Goal: Information Seeking & Learning: Learn about a topic

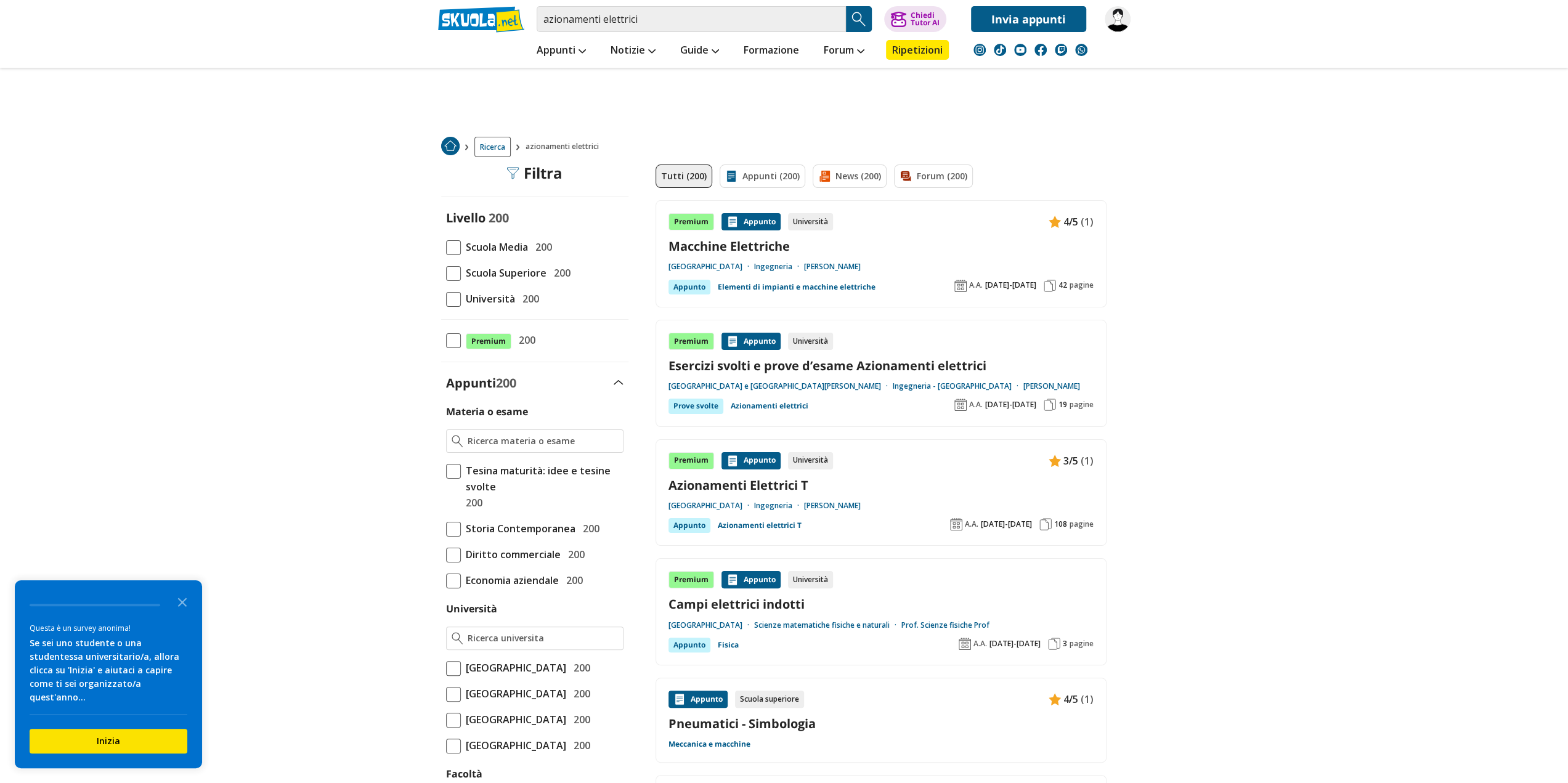
click at [457, 293] on span at bounding box center [453, 299] width 15 height 15
click at [446, 299] on input "Università 200" at bounding box center [446, 299] width 0 height 0
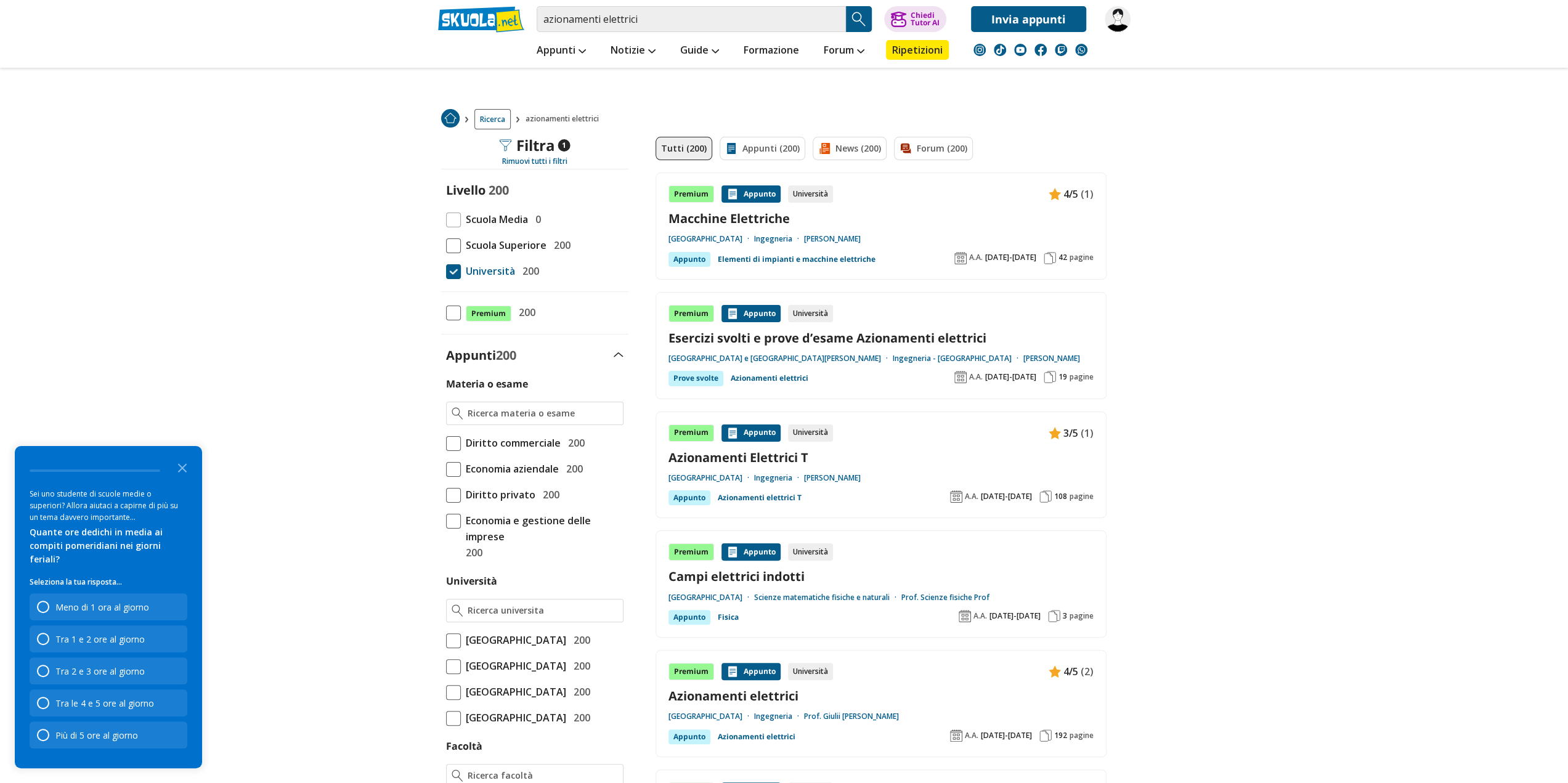
scroll to position [61, 0]
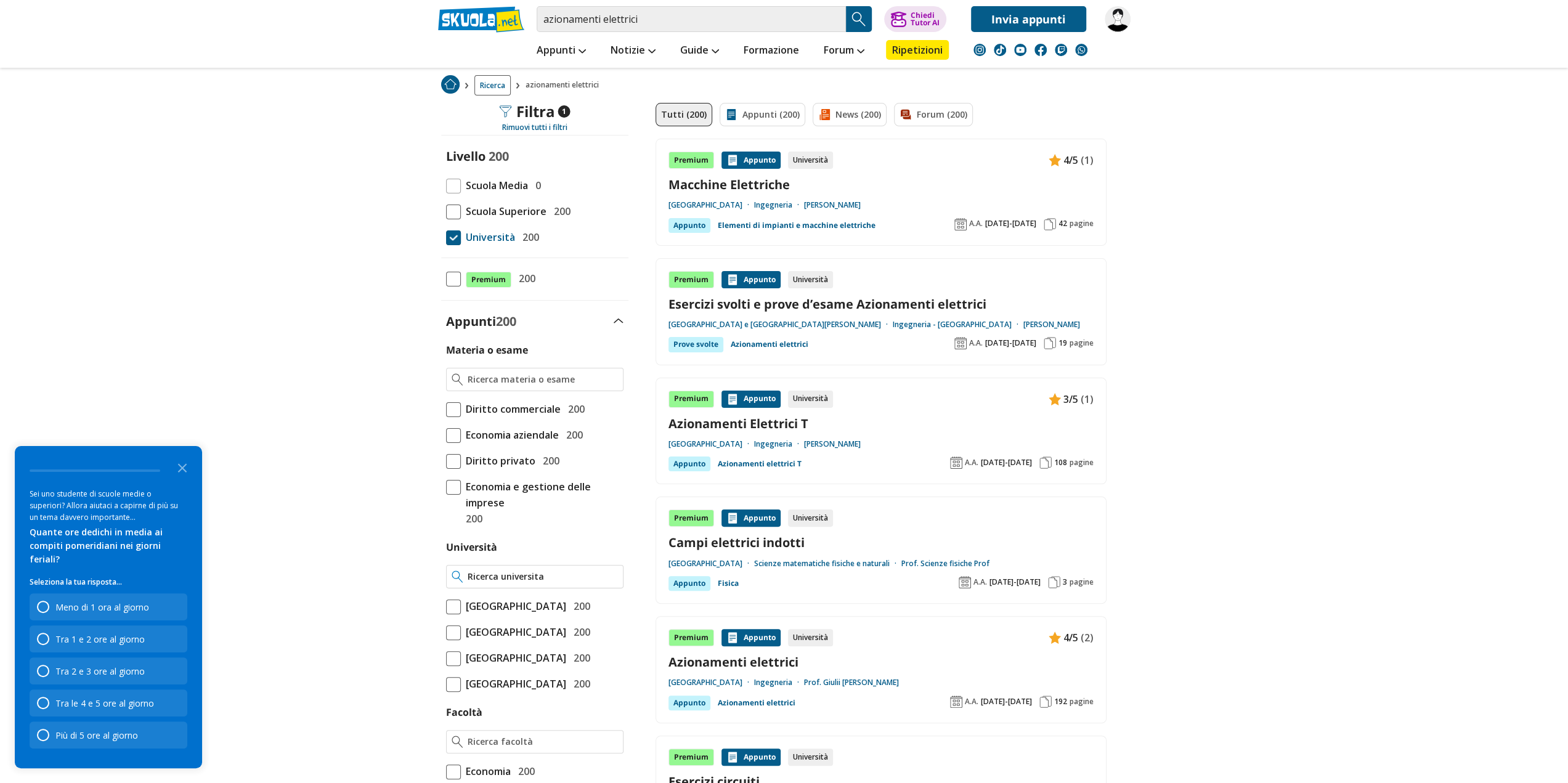
click at [519, 571] on input "Università" at bounding box center [542, 577] width 150 height 13
click at [461, 613] on div "Università degli Studi di Mode na e Reggio Emilia" at bounding box center [534, 616] width 176 height 60
type input "[GEOGRAPHIC_DATA] e [GEOGRAPHIC_DATA][PERSON_NAME]"
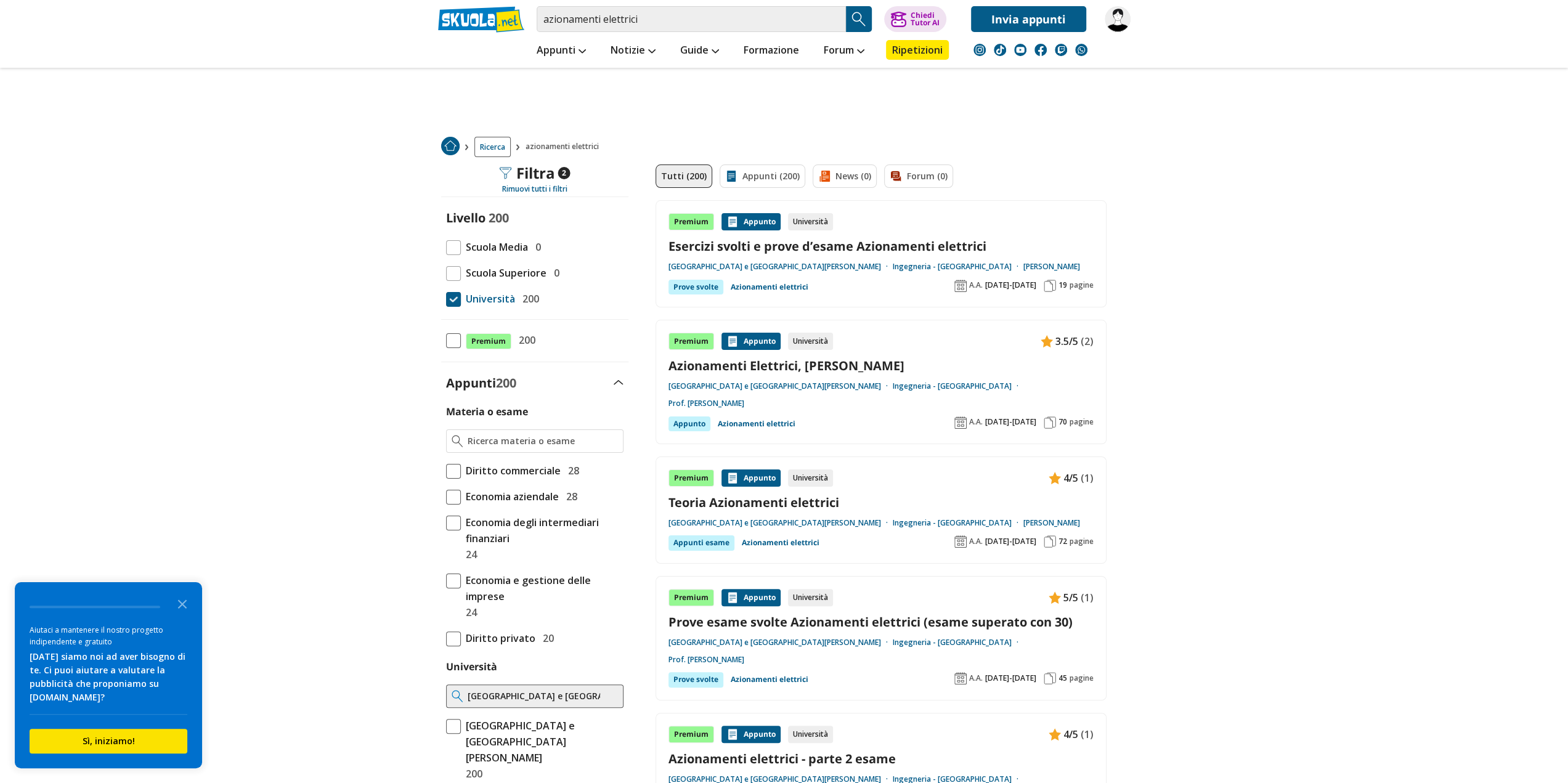
click at [952, 614] on link "Prove esame svolte Azionamenti elettrici (esame superato con 30)" at bounding box center [880, 621] width 426 height 17
click at [843, 244] on link "Esercizi svolti e prove d’esame Azionamenti elettrici" at bounding box center [880, 245] width 426 height 17
click at [749, 494] on link "Teoria Azionamenti elettrici" at bounding box center [880, 502] width 426 height 17
click at [873, 614] on link "Prove esame svolte Azionamenti elettrici (esame superato con 30)" at bounding box center [880, 621] width 426 height 17
